Goal: Information Seeking & Learning: Learn about a topic

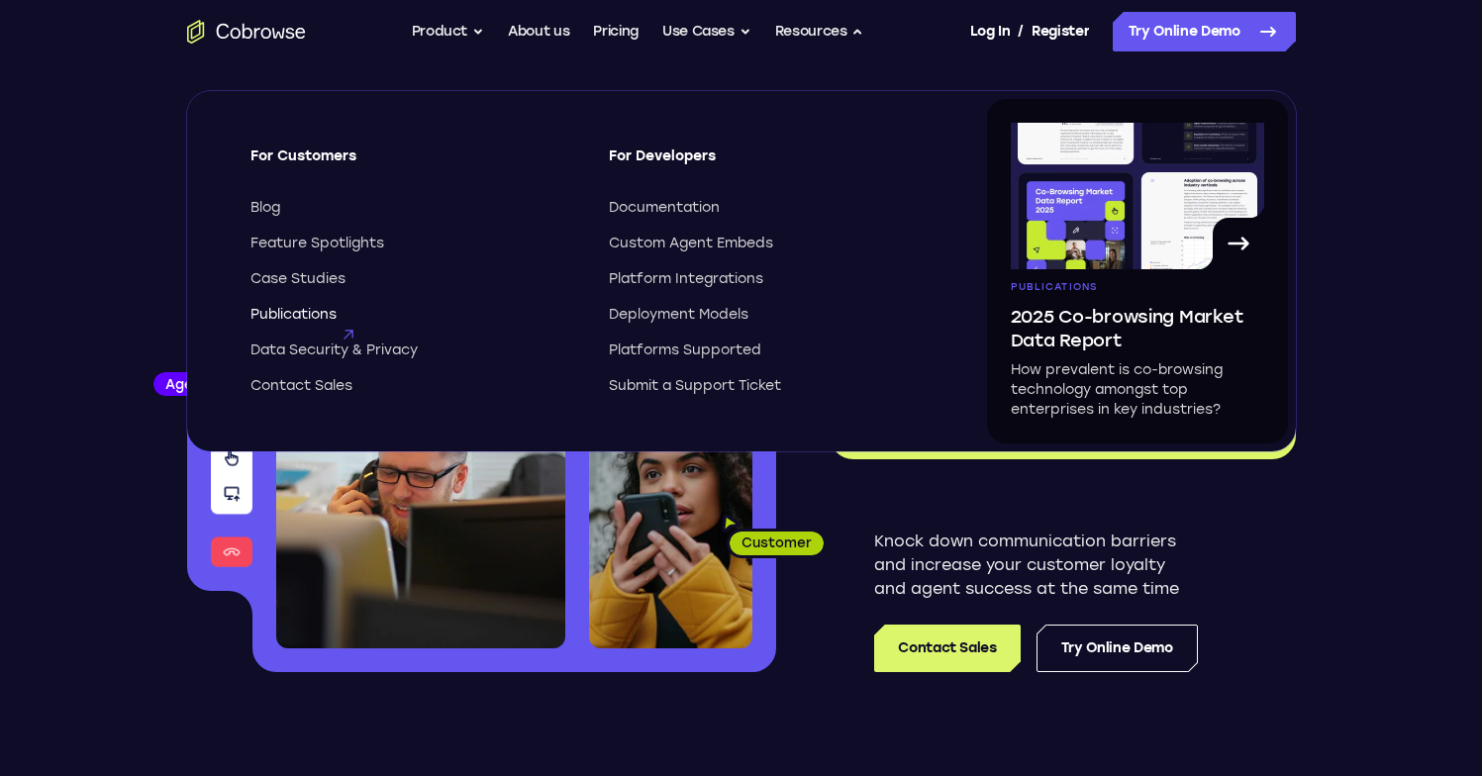
click at [315, 318] on span "Publications" at bounding box center [293, 315] width 86 height 20
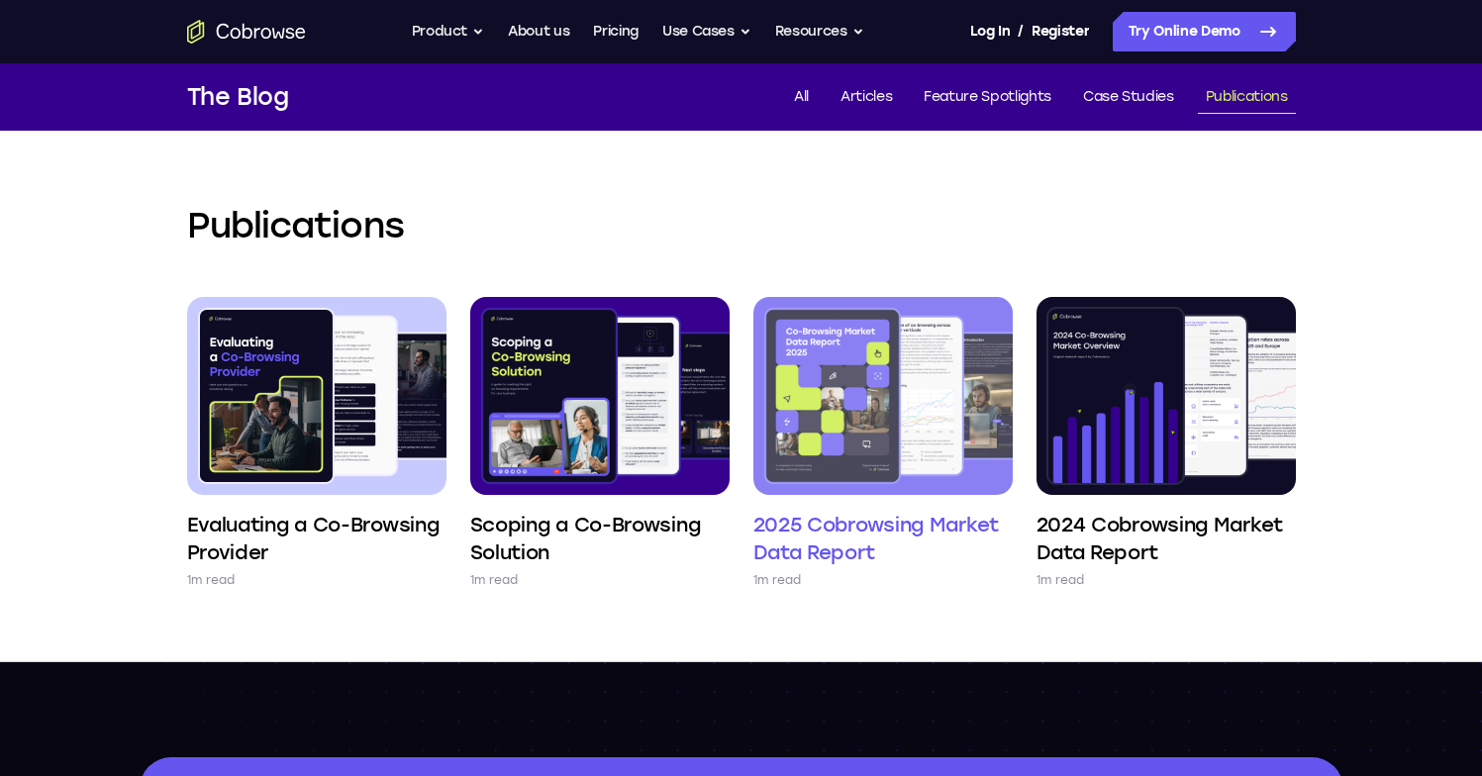
click at [850, 384] on img at bounding box center [882, 396] width 259 height 198
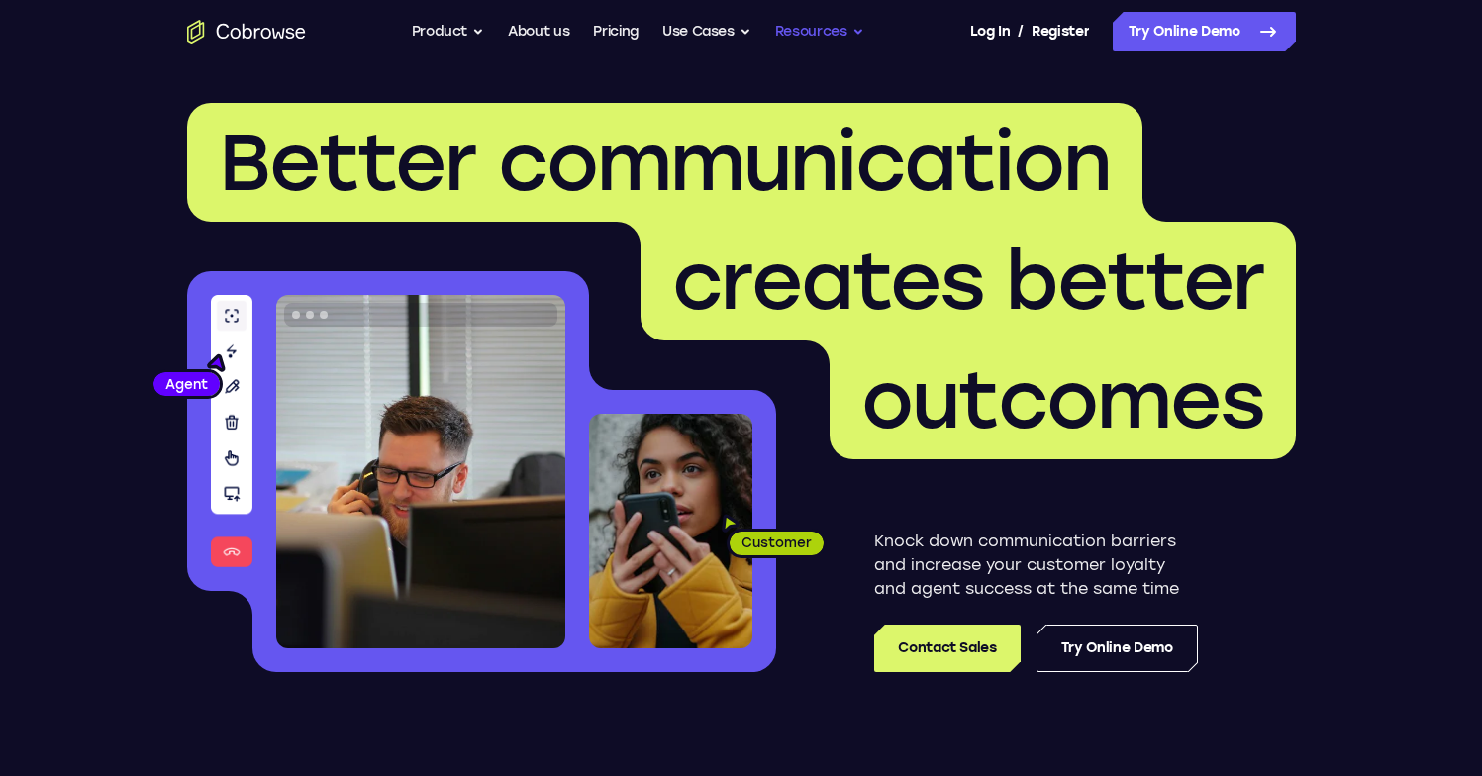
click at [810, 39] on button "Resources" at bounding box center [819, 32] width 89 height 40
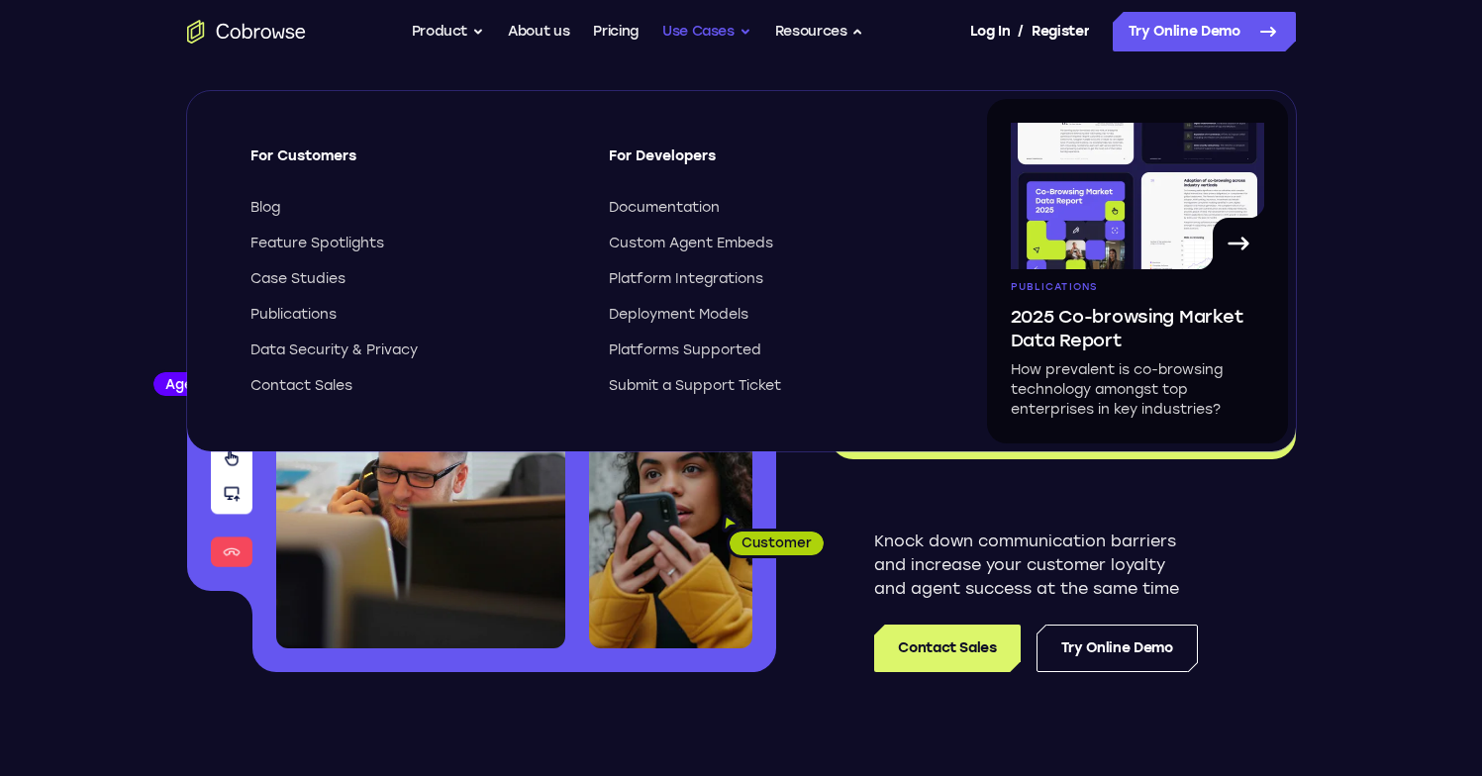
click at [720, 39] on button "Use Cases" at bounding box center [706, 32] width 89 height 40
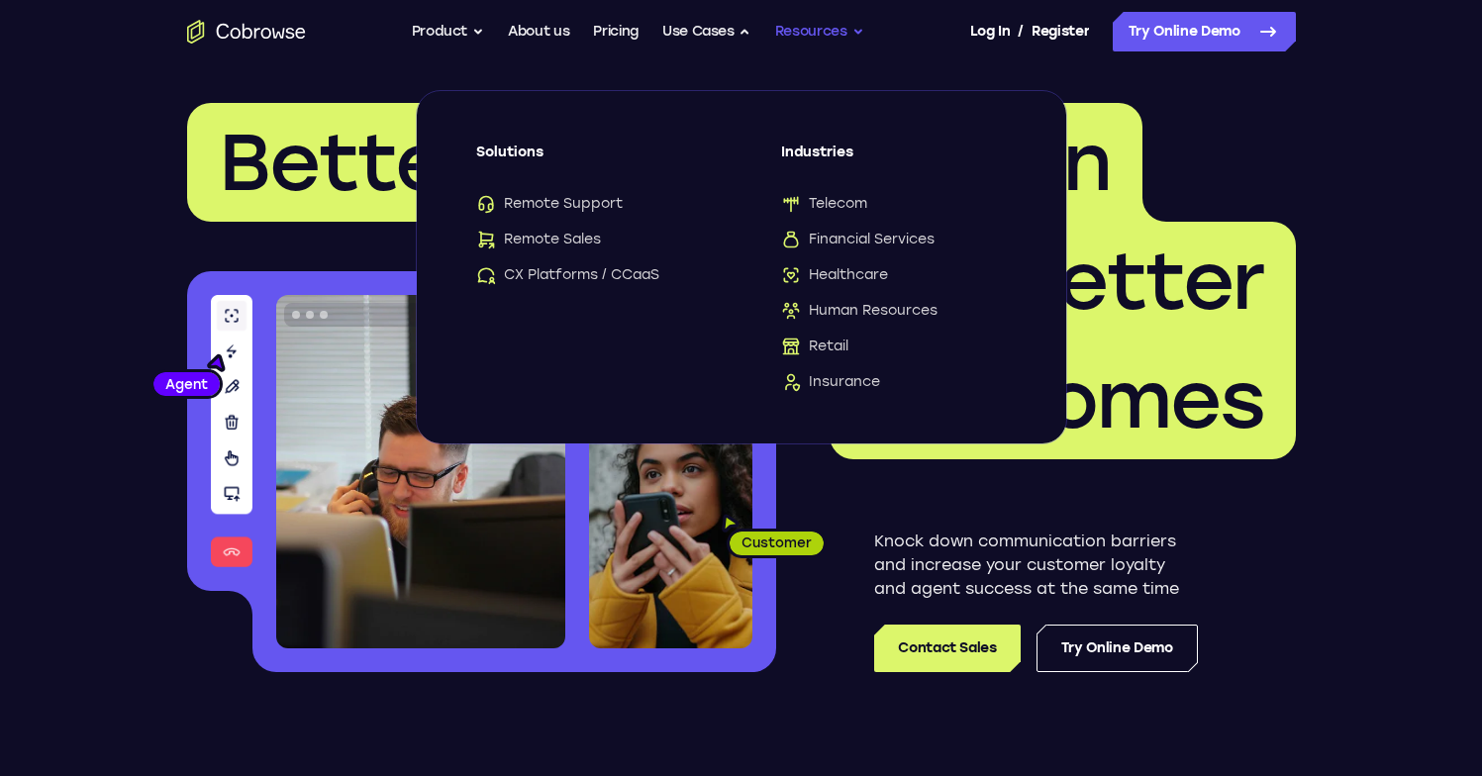
click at [857, 41] on button "Resources" at bounding box center [819, 32] width 89 height 40
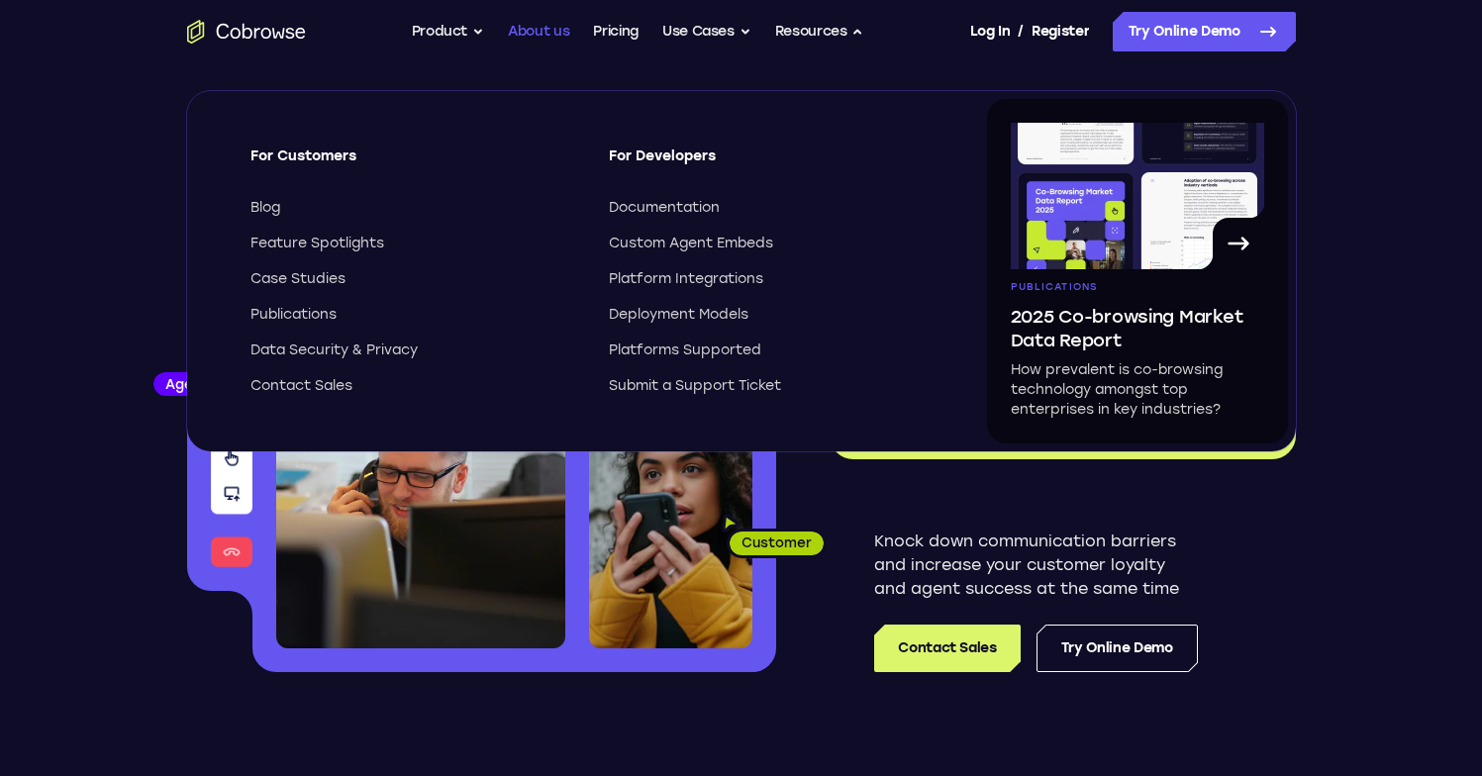
click at [527, 33] on link "About us" at bounding box center [538, 32] width 61 height 40
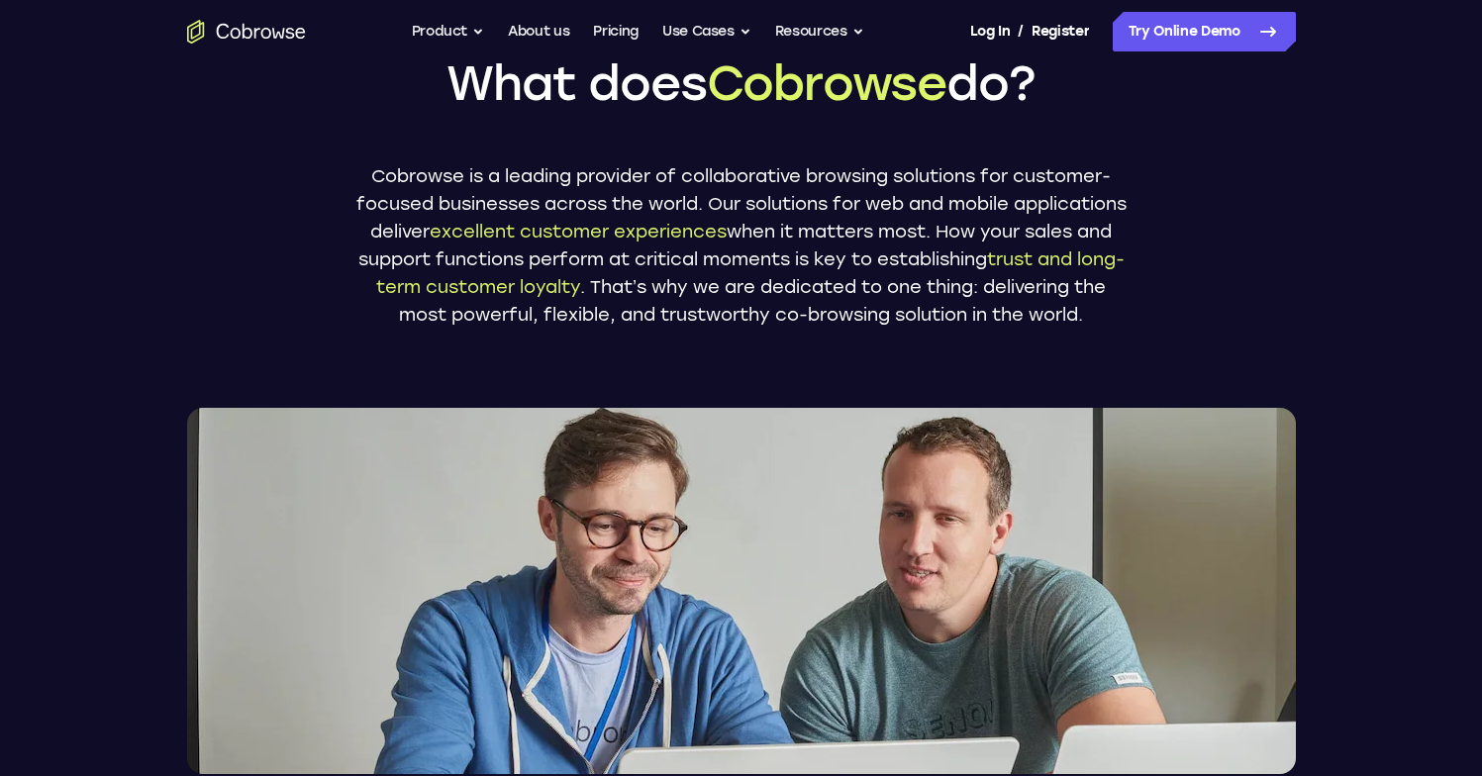
scroll to position [101, 0]
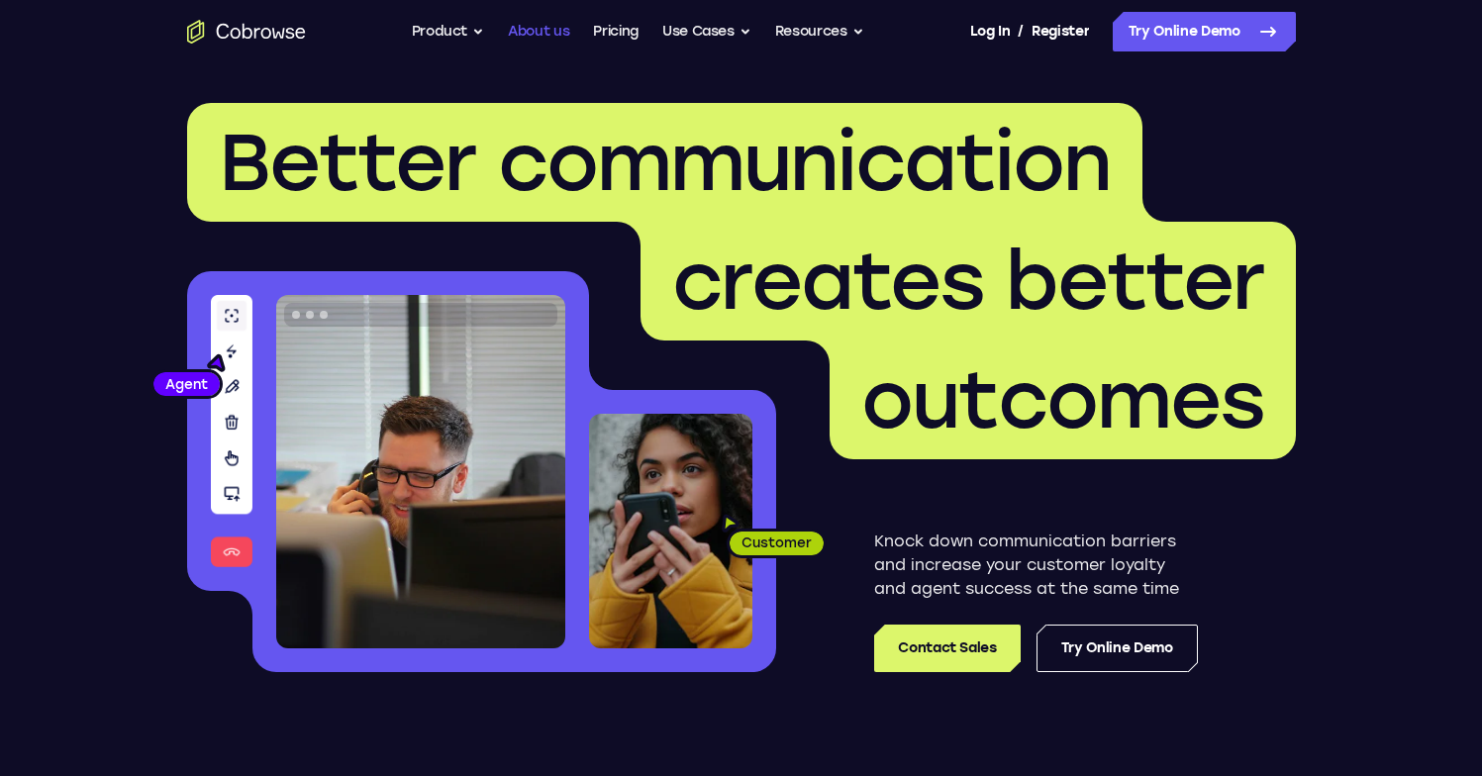
click at [541, 38] on link "About us" at bounding box center [538, 32] width 61 height 40
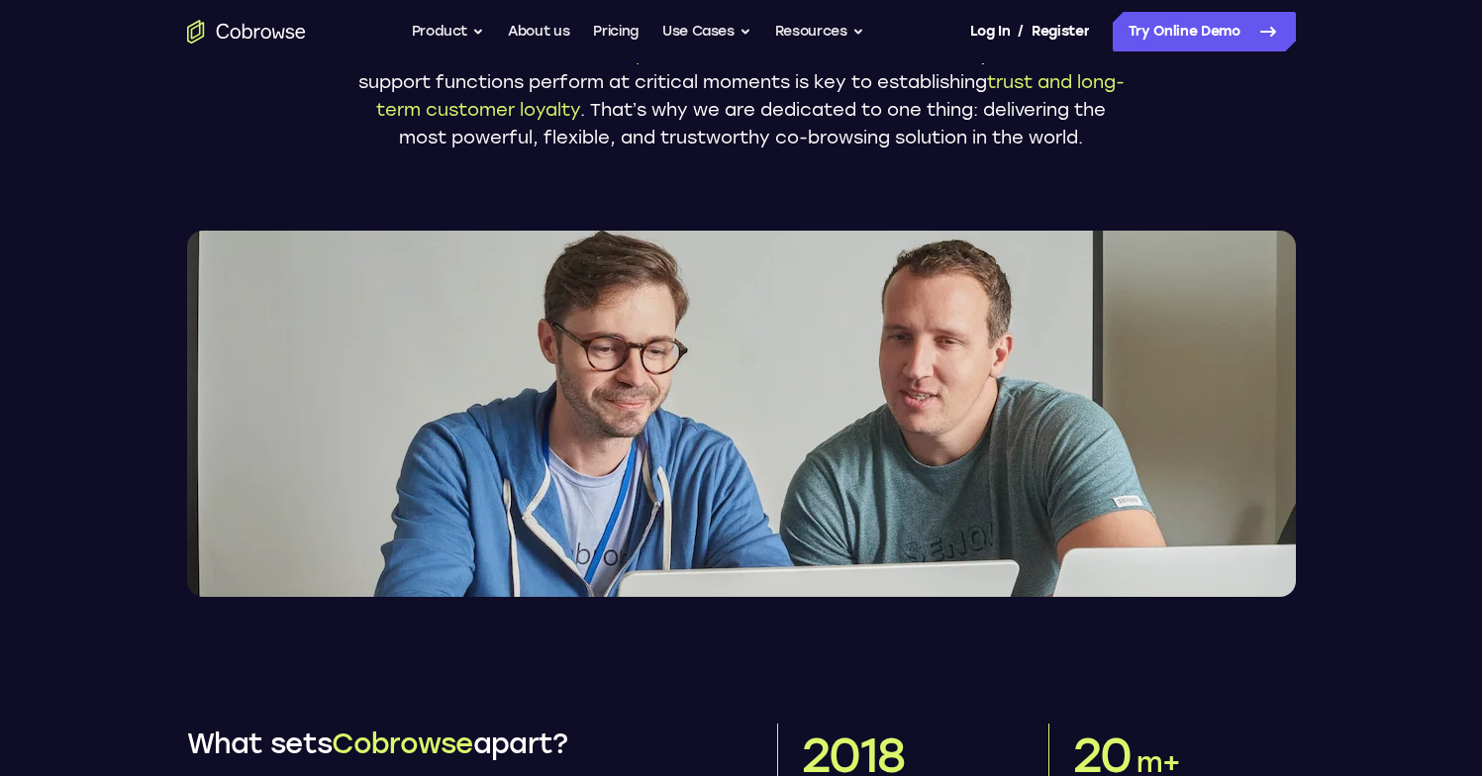
scroll to position [344, 0]
